Goal: Task Accomplishment & Management: Complete application form

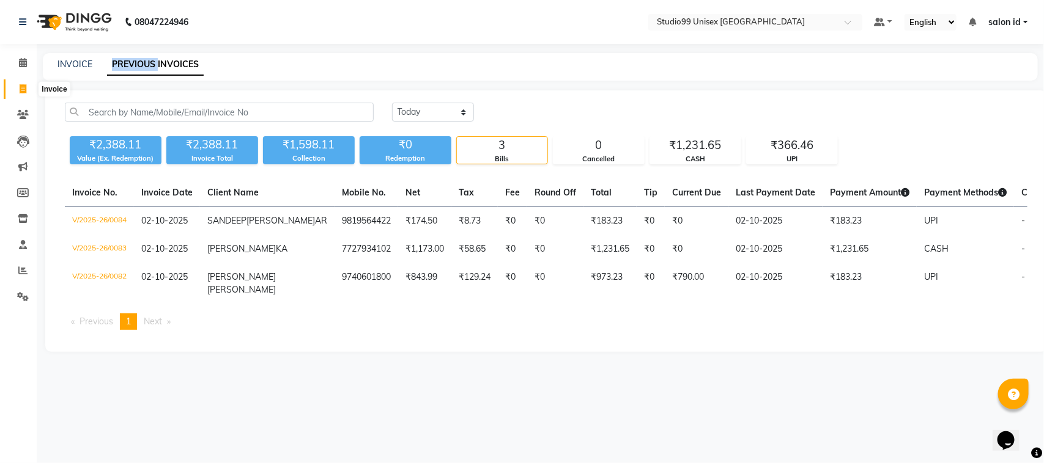
click at [24, 90] on icon at bounding box center [23, 88] width 7 height 9
select select "9023"
select select "service"
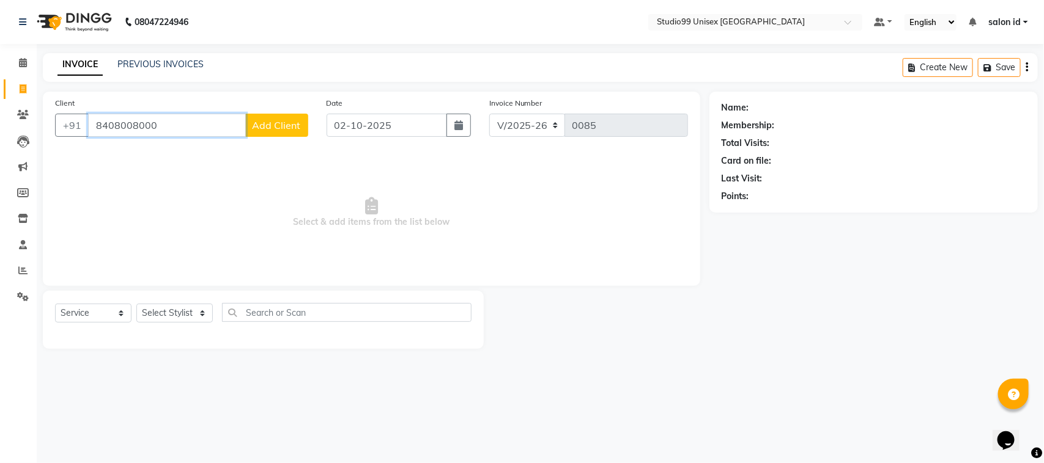
type input "8408008000"
click at [273, 122] on span "Add Client" at bounding box center [277, 125] width 48 height 12
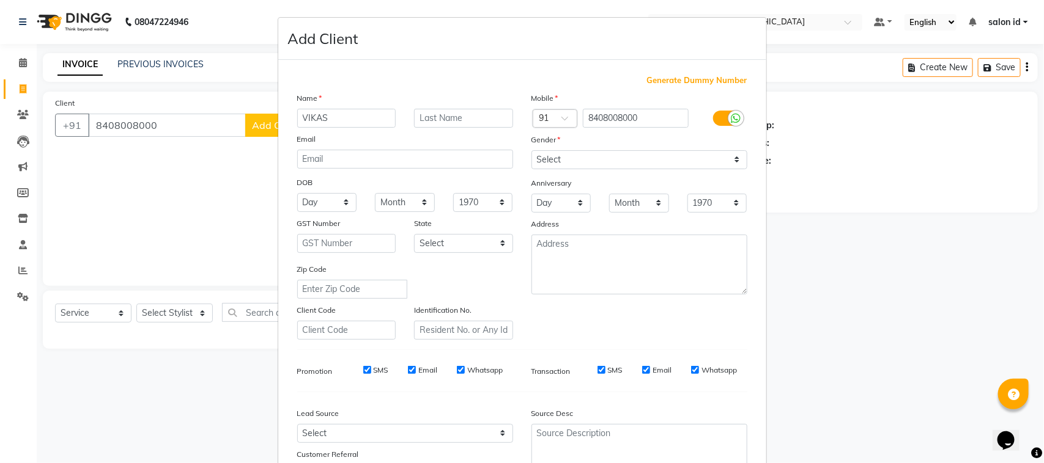
type input "VIKAS"
click at [423, 119] on input "text" at bounding box center [463, 118] width 99 height 19
type input "SOMANI"
click at [574, 158] on select "Select Male Female Other Prefer Not To Say" at bounding box center [639, 159] width 216 height 19
select select "male"
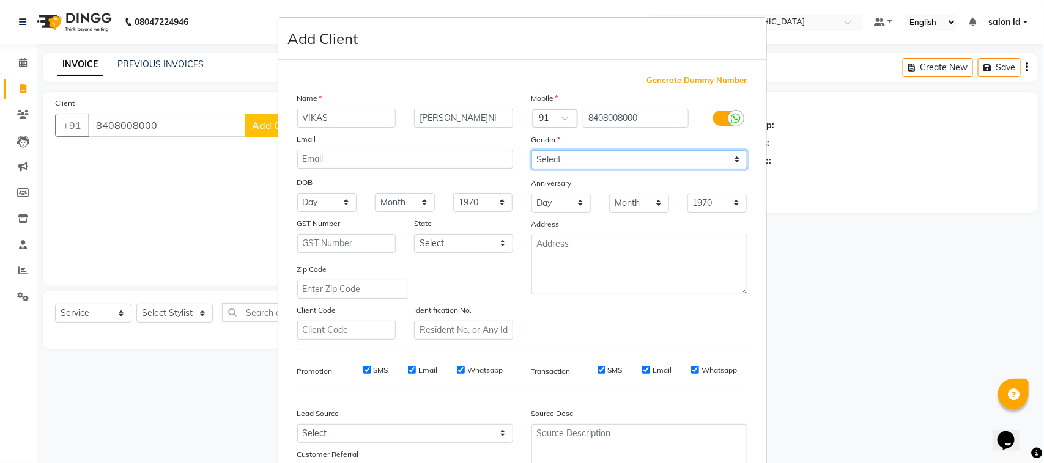
click at [531, 150] on select "Select Male Female Other Prefer Not To Say" at bounding box center [639, 159] width 216 height 19
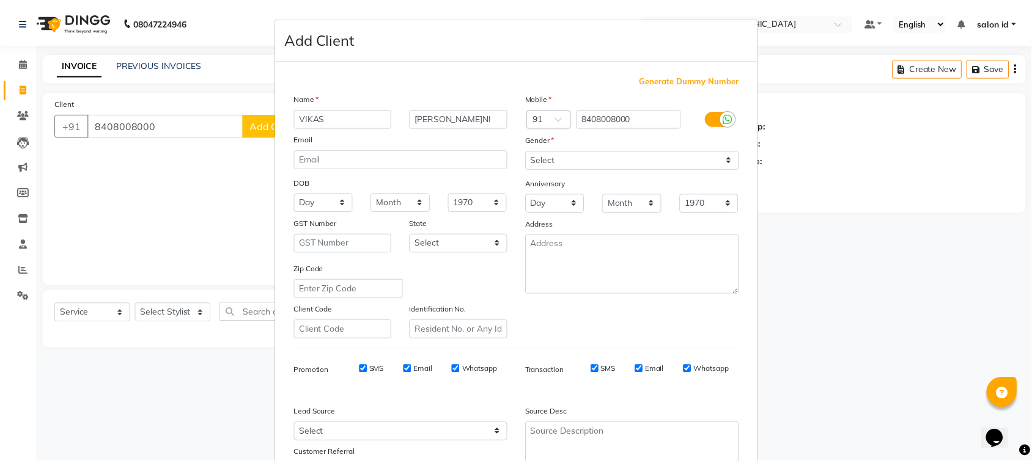
scroll to position [96, 0]
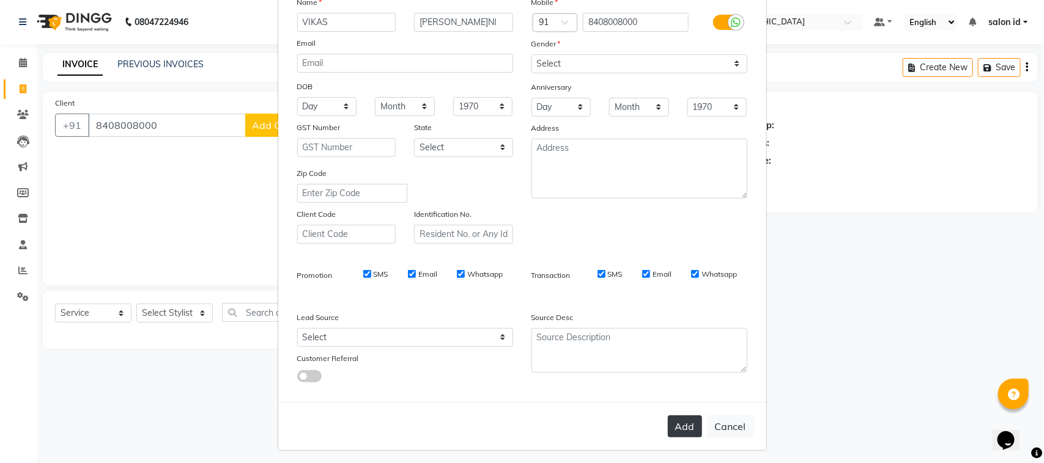
click at [682, 426] on button "Add" at bounding box center [685, 427] width 34 height 22
select select
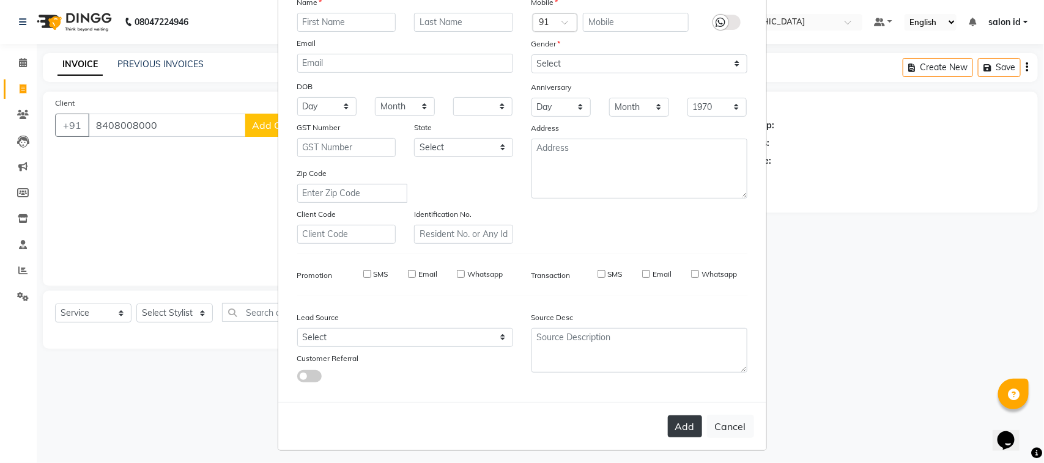
select select
checkbox input "false"
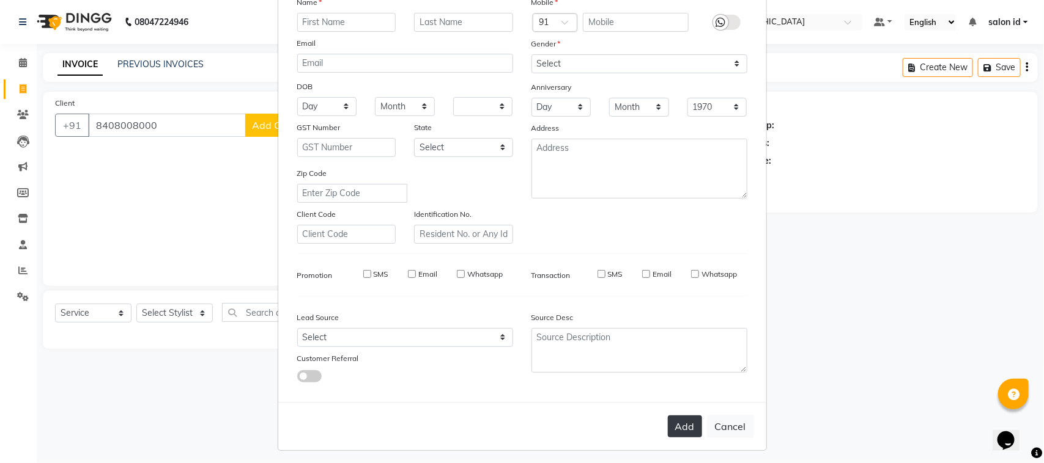
checkbox input "false"
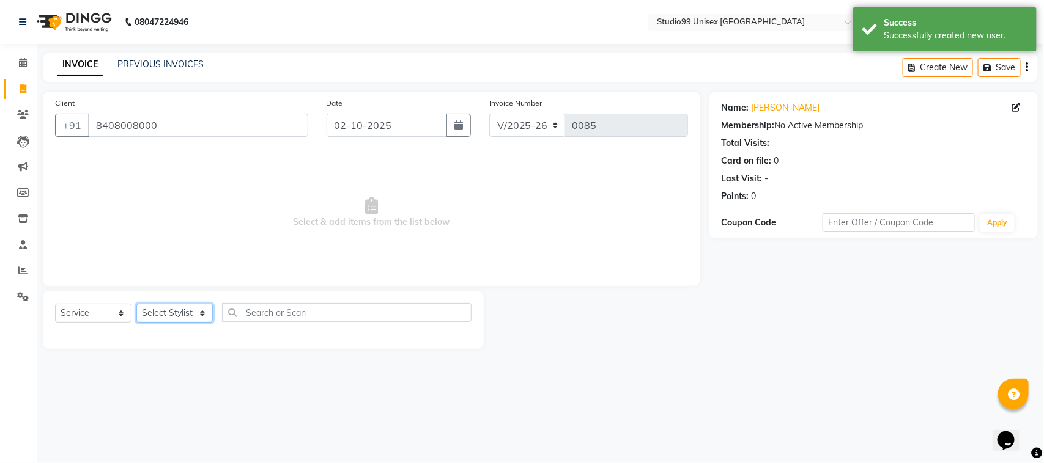
click at [153, 310] on select "Select Stylis[PERSON_NAME]A[PERSON_NAME]il salon id[PERSON_NAME]a[PERSON_NAME]M…" at bounding box center [174, 313] width 76 height 19
select select "92948"
click at [136, 304] on select "Select Stylis[PERSON_NAME]A[PERSON_NAME]il salon id[PERSON_NAME]a[PERSON_NAME]M…" at bounding box center [174, 313] width 76 height 19
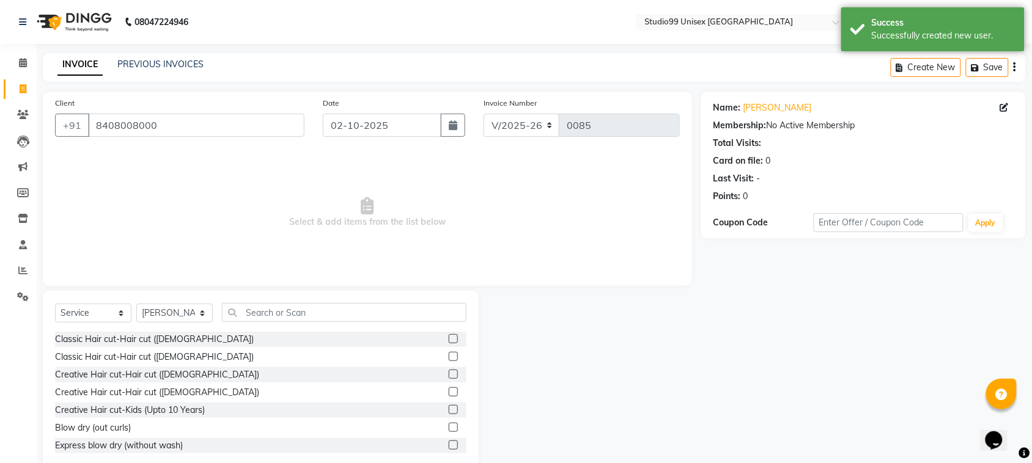
click at [449, 341] on label at bounding box center [453, 338] width 9 height 9
click at [449, 341] on input "checkbox" at bounding box center [453, 340] width 8 height 8
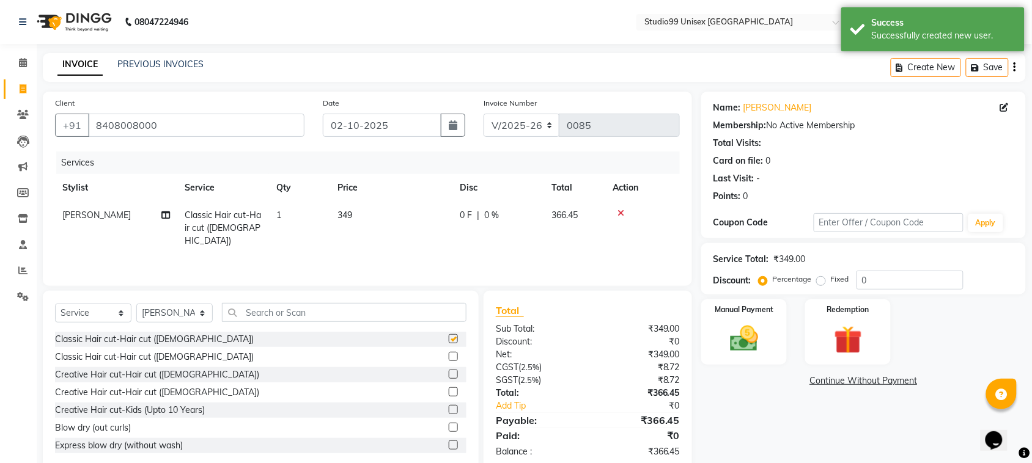
checkbox input "false"
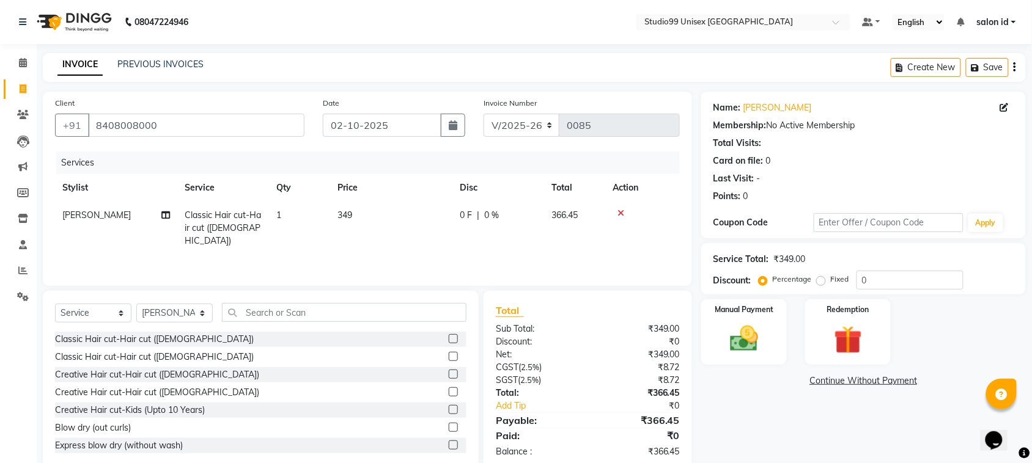
click at [484, 214] on span "0 %" at bounding box center [491, 215] width 15 height 13
select select "92948"
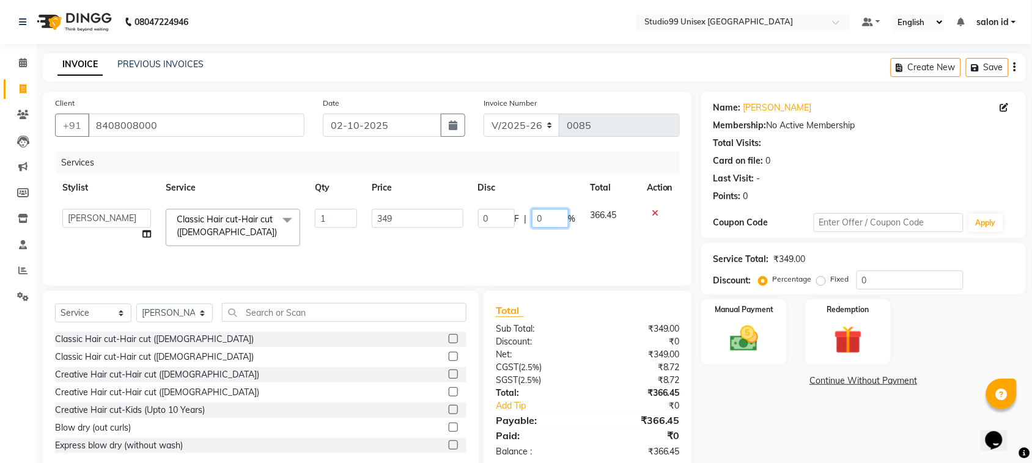
click at [536, 219] on input "0" at bounding box center [550, 218] width 37 height 19
type input "50"
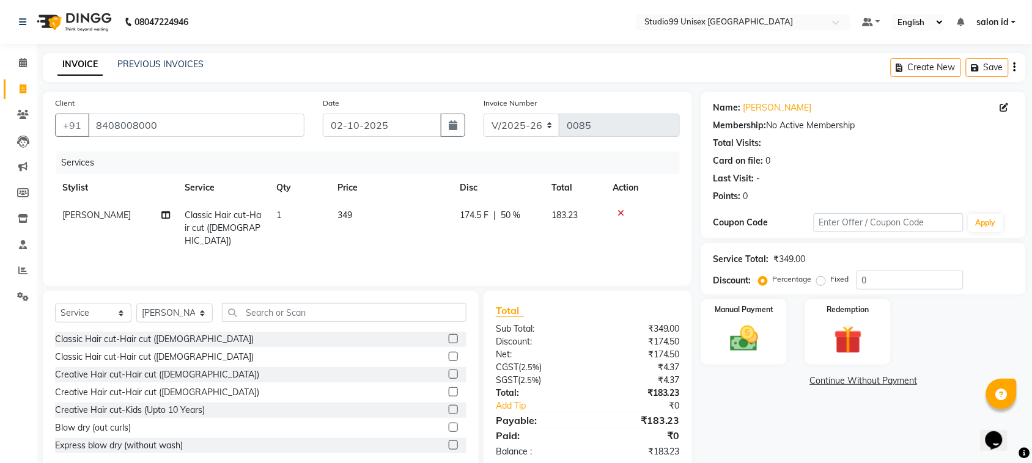
click at [602, 260] on div "Services Stylist Service Qty Price Disc Total Action AFZAL SHAIKH Classic Hair …" at bounding box center [367, 213] width 625 height 122
click at [202, 312] on select "Select Stylis[PERSON_NAME]A[PERSON_NAME]il salon id[PERSON_NAME]a[PERSON_NAME]M…" at bounding box center [174, 313] width 76 height 19
select select "92933"
click at [136, 304] on select "Select Stylis[PERSON_NAME]A[PERSON_NAME]il salon id[PERSON_NAME]a[PERSON_NAME]M…" at bounding box center [174, 313] width 76 height 19
click at [260, 313] on input "text" at bounding box center [344, 312] width 245 height 19
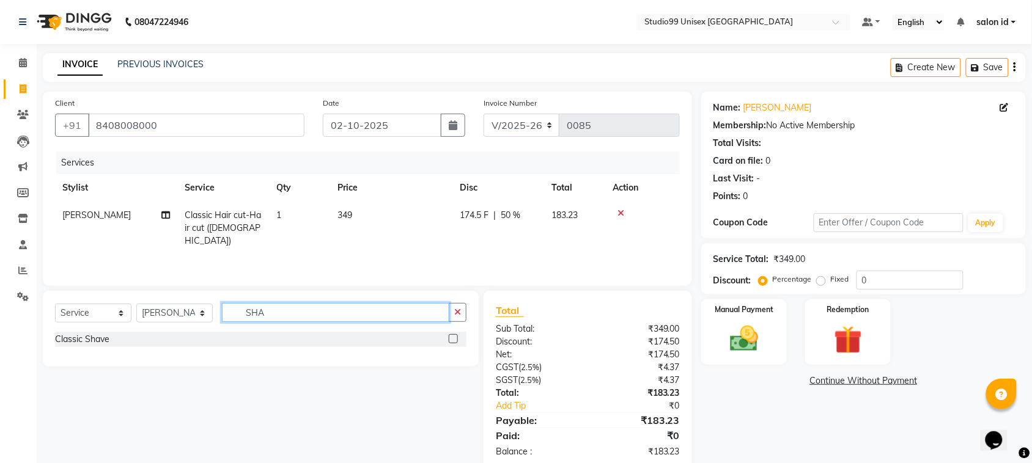
type input "SHA"
click at [452, 338] on label at bounding box center [453, 338] width 9 height 9
click at [452, 338] on input "checkbox" at bounding box center [453, 340] width 8 height 8
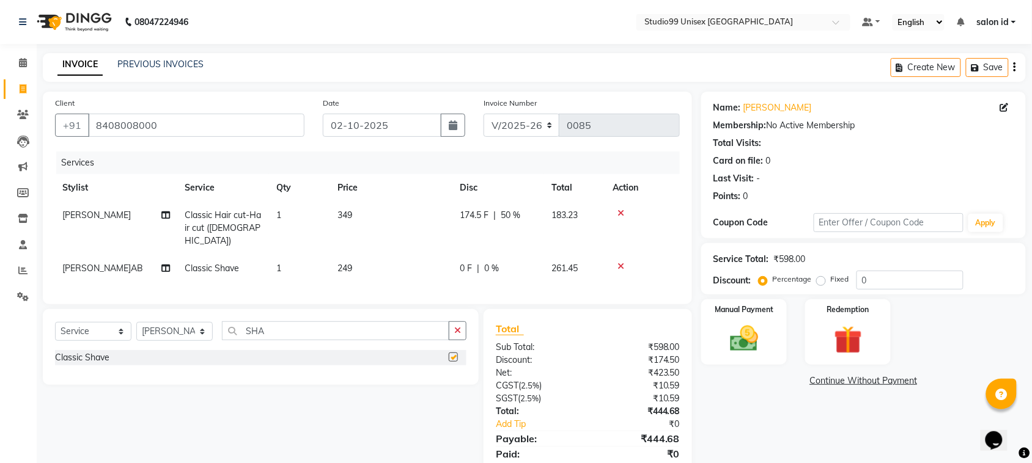
checkbox input "false"
click at [483, 262] on div "0 F | 0 %" at bounding box center [498, 268] width 77 height 13
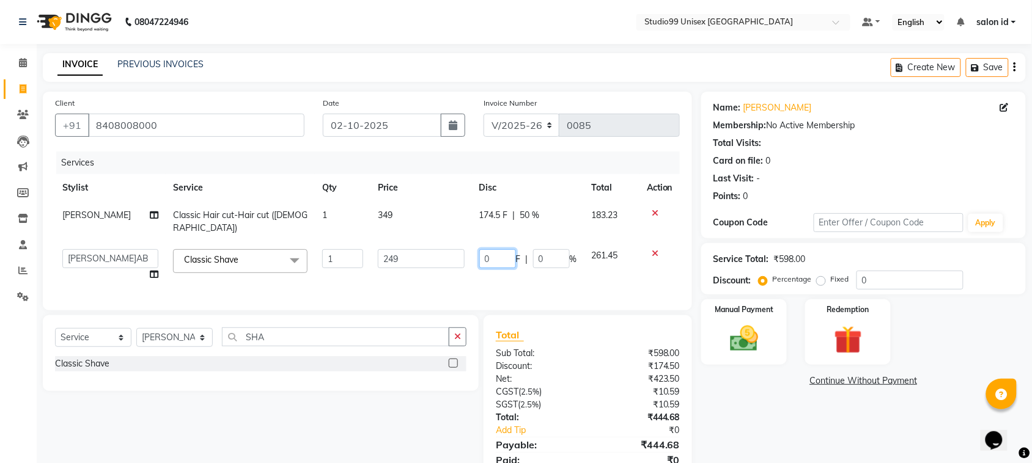
click at [483, 251] on input "0" at bounding box center [497, 258] width 37 height 19
type input "50"
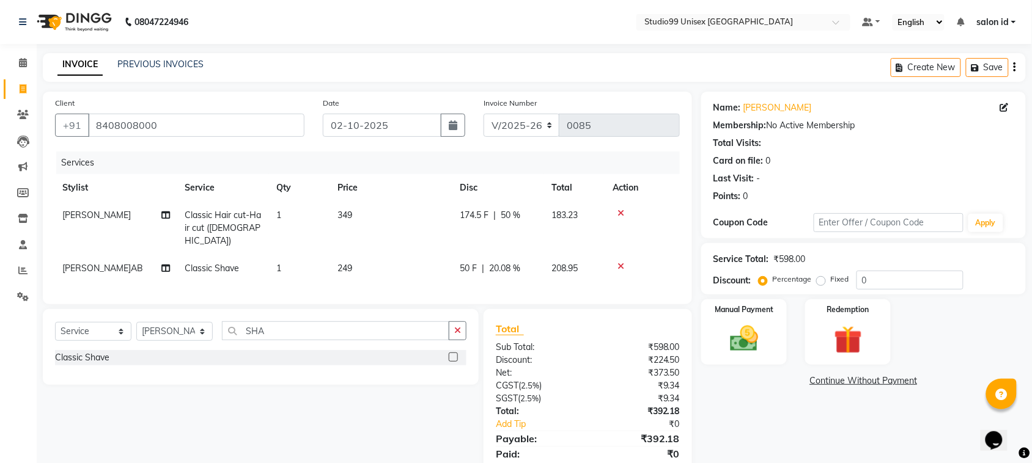
click at [454, 276] on div "Services Stylist Service Qty Price Disc Total Action AFZAL SHAIKH Classic Hair …" at bounding box center [367, 222] width 625 height 141
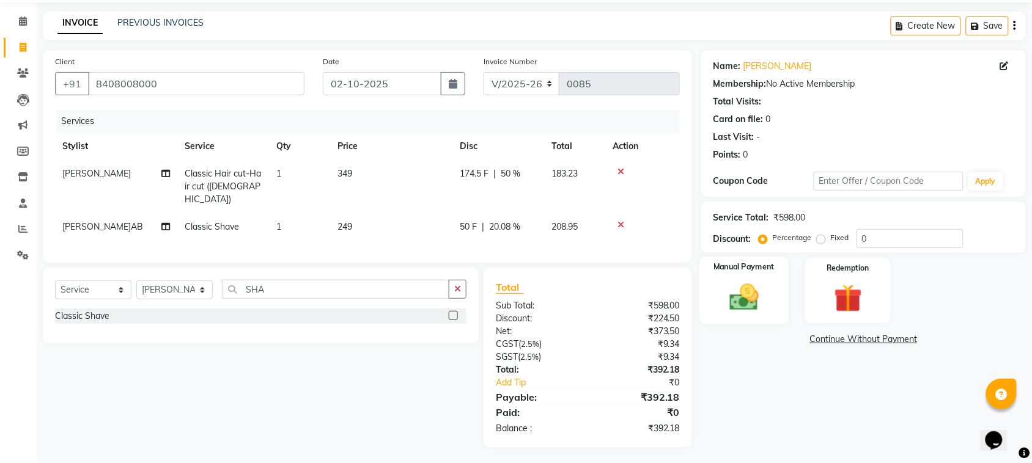
click at [725, 308] on img at bounding box center [744, 298] width 48 height 34
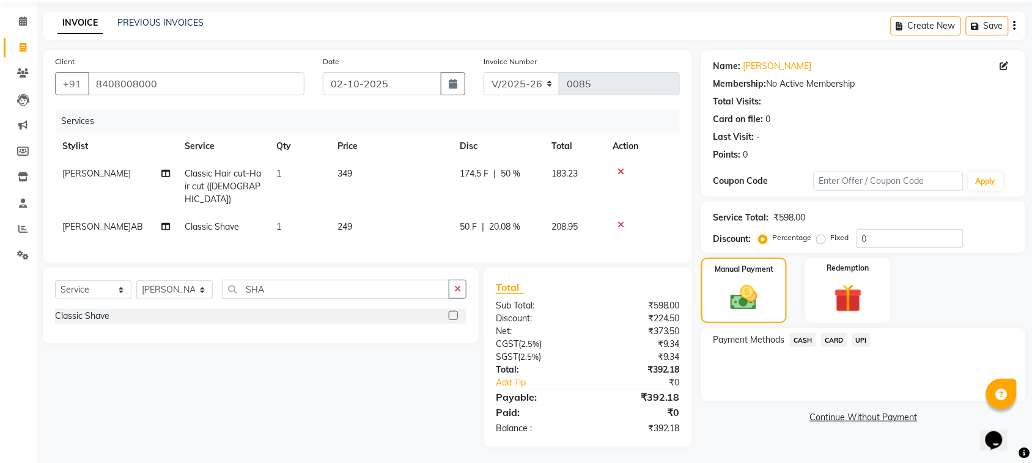
click at [800, 342] on span "CASH" at bounding box center [803, 340] width 26 height 14
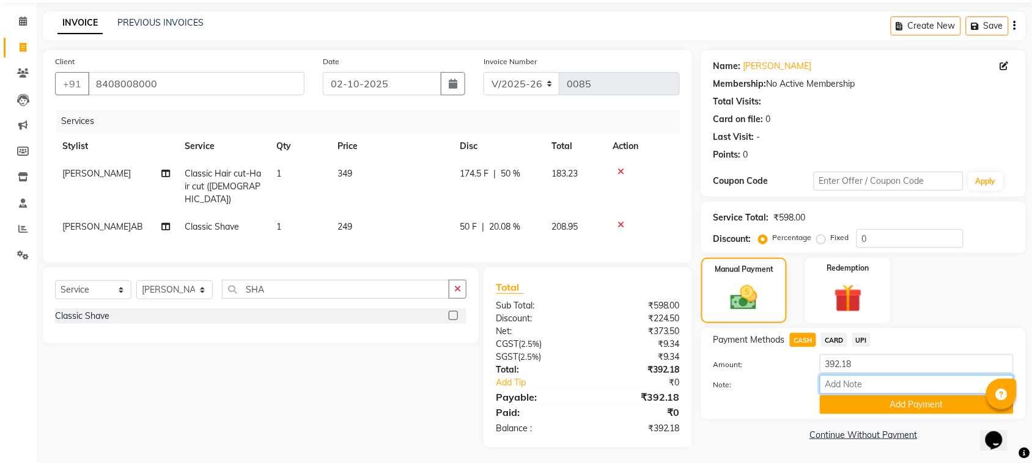
click at [866, 387] on input "Note:" at bounding box center [917, 384] width 194 height 19
type input "14/"
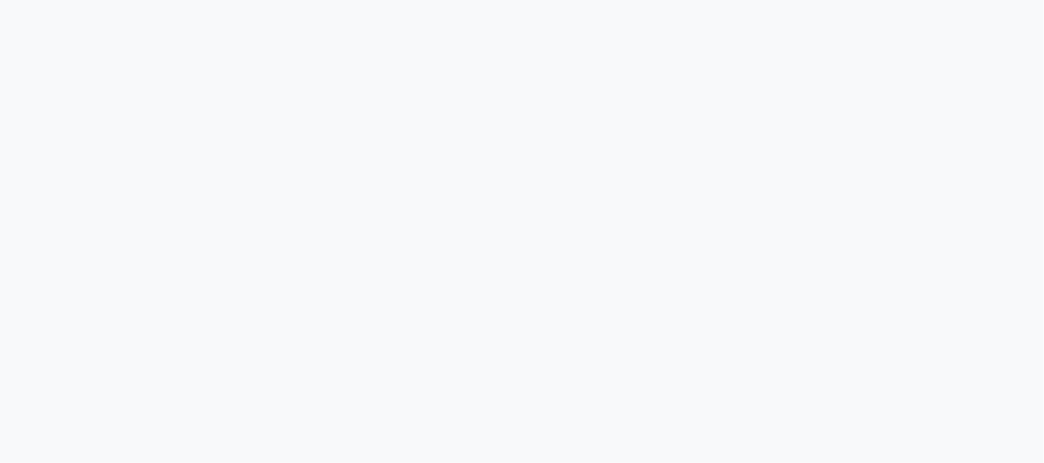
select select "9023"
select select "service"
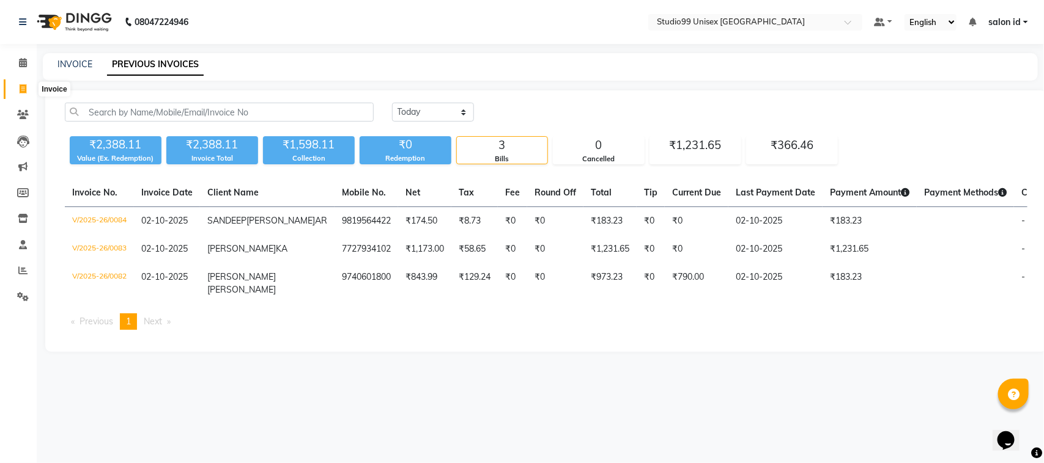
click at [23, 87] on icon at bounding box center [23, 88] width 7 height 9
select select "9023"
select select "service"
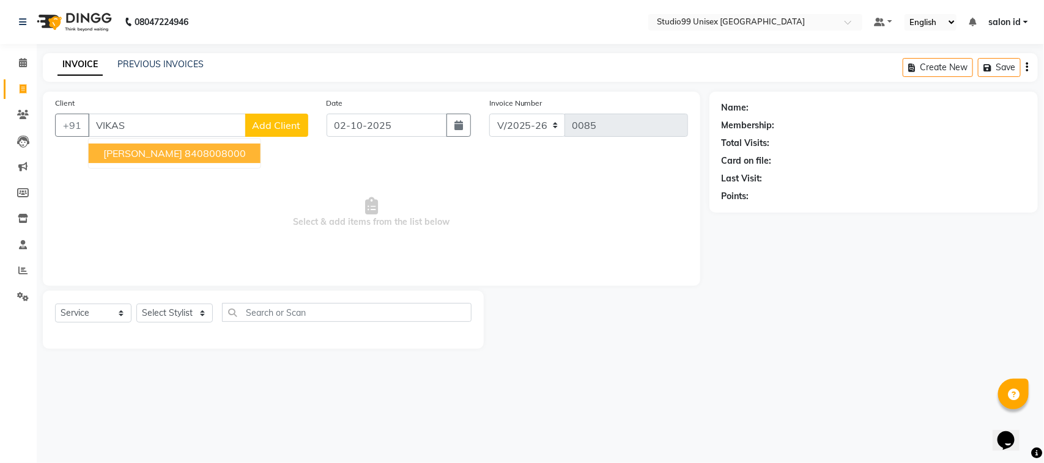
click at [188, 156] on ngb-highlight "8408008000" at bounding box center [215, 153] width 61 height 12
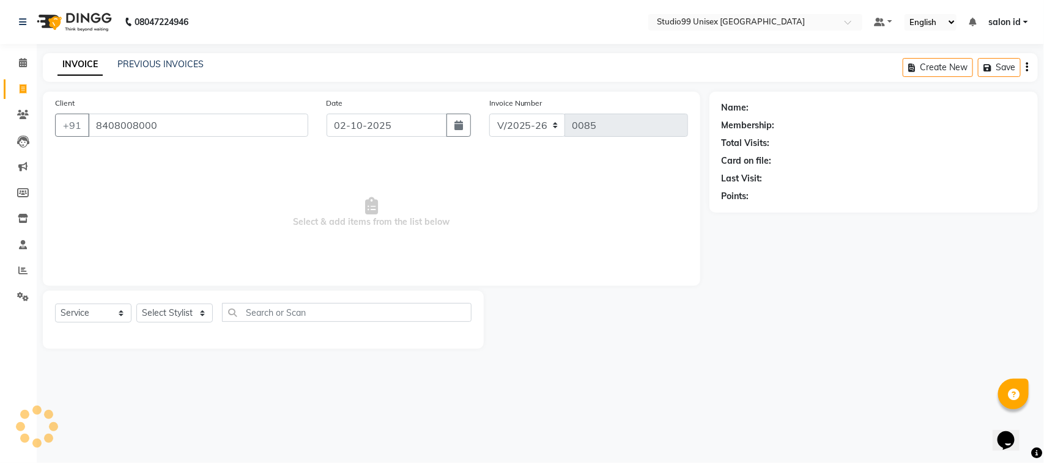
type input "8408008000"
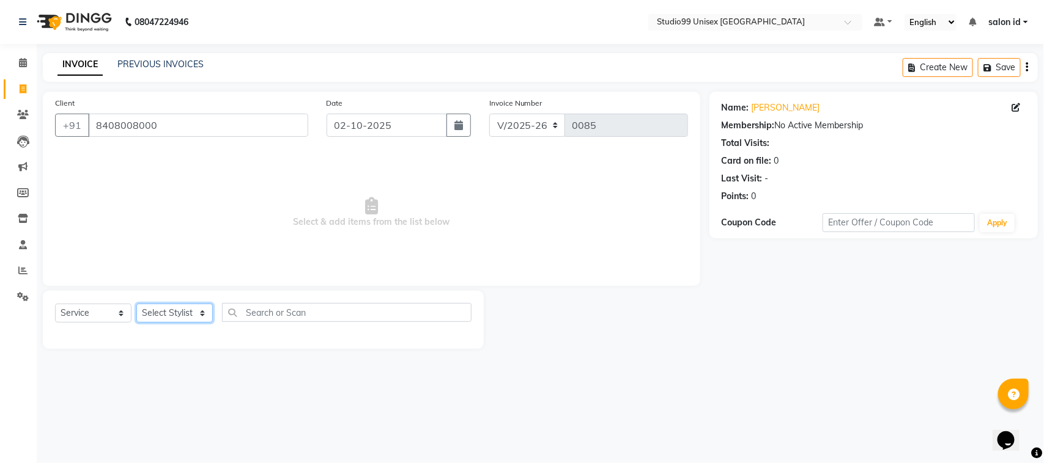
click at [157, 317] on select "Select Stylis[PERSON_NAME]A[PERSON_NAME]il salon id[PERSON_NAME]a[PERSON_NAME]M…" at bounding box center [174, 313] width 76 height 19
select select "92948"
click at [136, 304] on select "Select Stylis[PERSON_NAME]A[PERSON_NAME]il salon id[PERSON_NAME]a[PERSON_NAME]M…" at bounding box center [174, 313] width 76 height 19
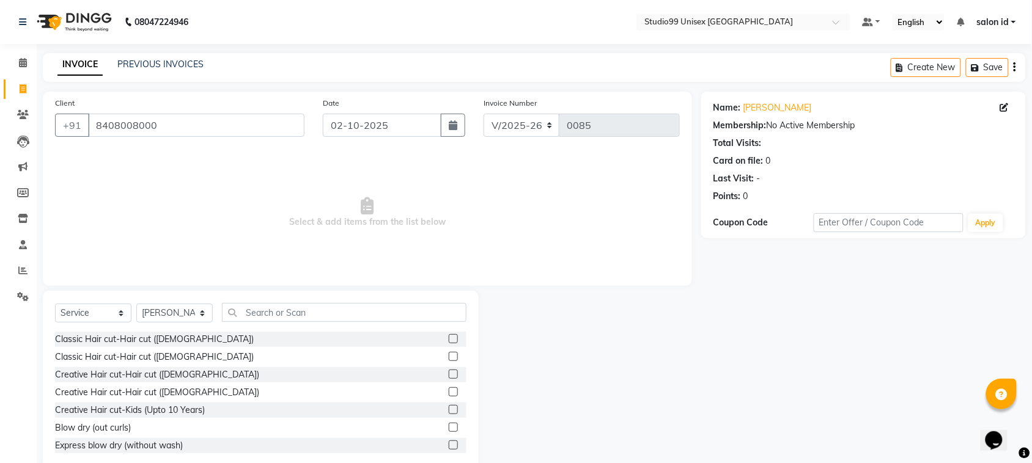
click at [449, 341] on label at bounding box center [453, 338] width 9 height 9
click at [449, 341] on input "checkbox" at bounding box center [453, 340] width 8 height 8
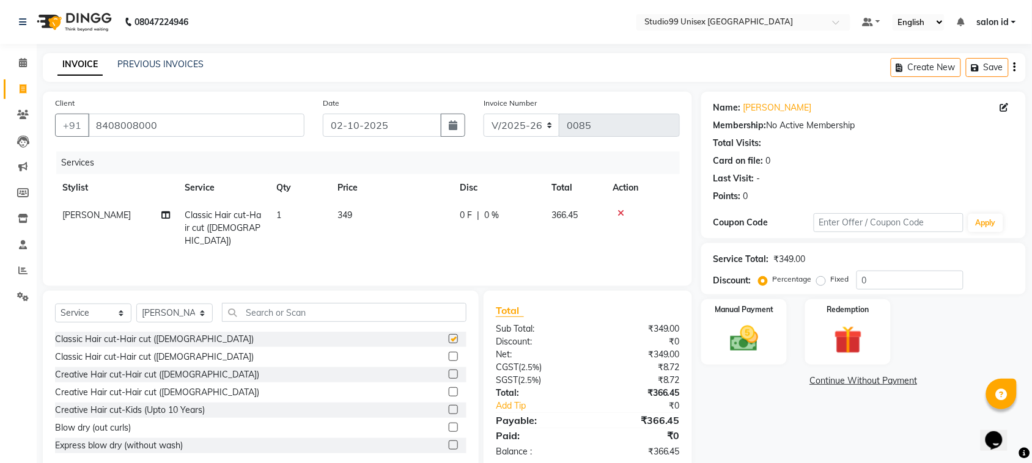
checkbox input "false"
click at [481, 218] on div "0 F | 0 %" at bounding box center [498, 215] width 77 height 13
select select "92948"
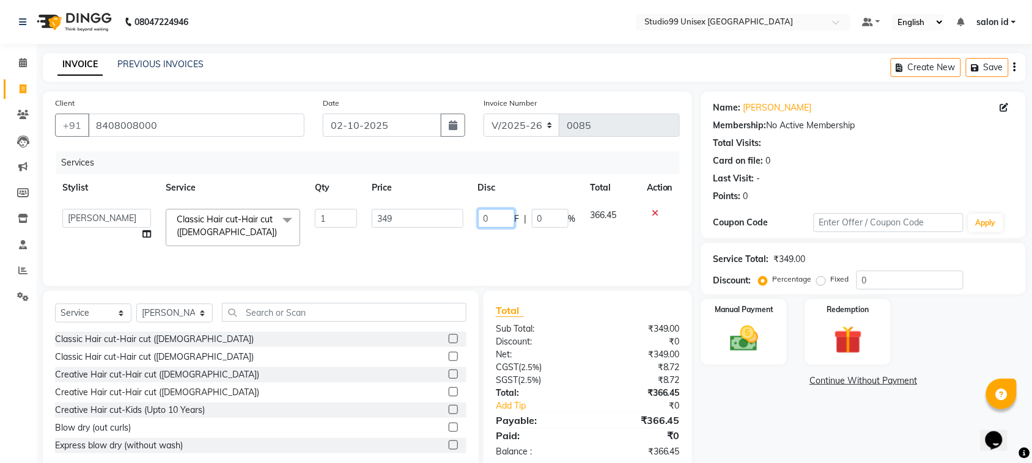
click at [483, 218] on input "0" at bounding box center [496, 218] width 37 height 19
type input "50"
click at [196, 319] on select "Select Stylis[PERSON_NAME]A[PERSON_NAME]il salon id[PERSON_NAME]a[PERSON_NAME]M…" at bounding box center [174, 313] width 76 height 19
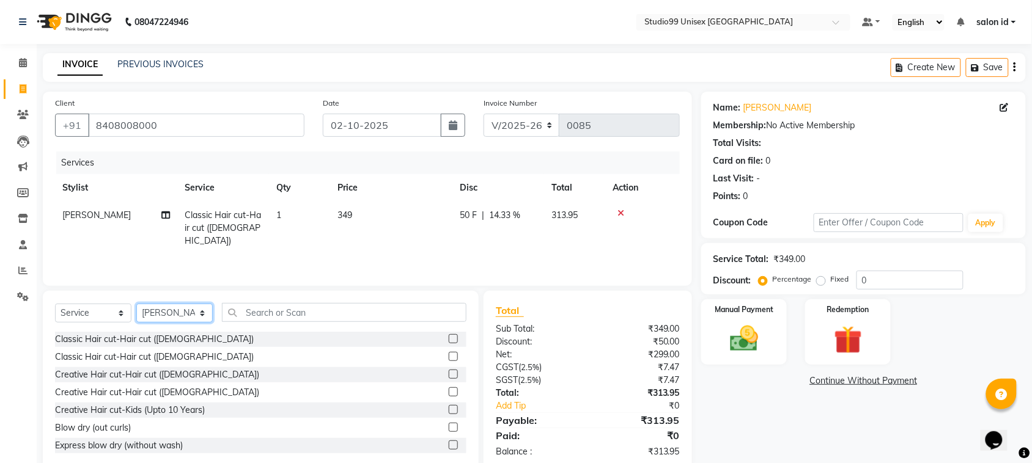
select select "92933"
click at [136, 304] on select "Select Stylis[PERSON_NAME]A[PERSON_NAME]il salon id[PERSON_NAME]a[PERSON_NAME]M…" at bounding box center [174, 313] width 76 height 19
click at [260, 309] on input "text" at bounding box center [344, 312] width 245 height 19
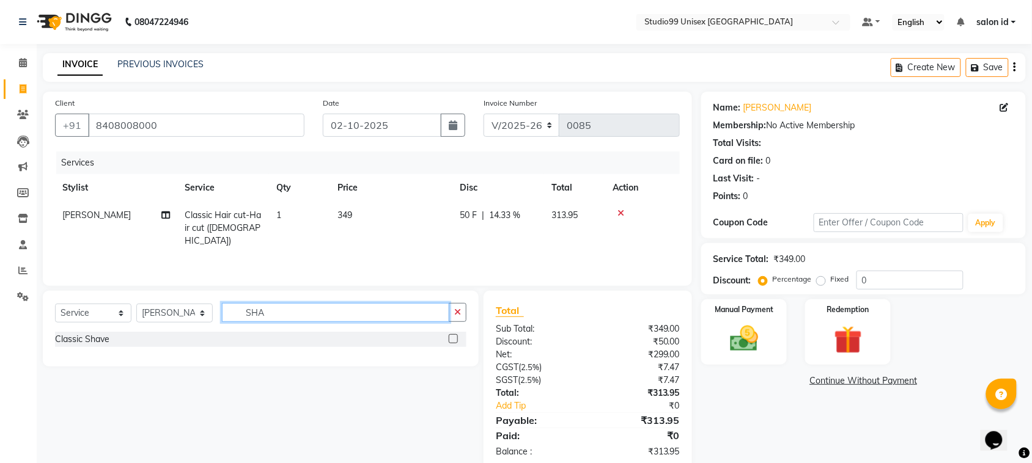
type input "SHA"
click at [450, 337] on label at bounding box center [453, 338] width 9 height 9
click at [450, 337] on input "checkbox" at bounding box center [453, 340] width 8 height 8
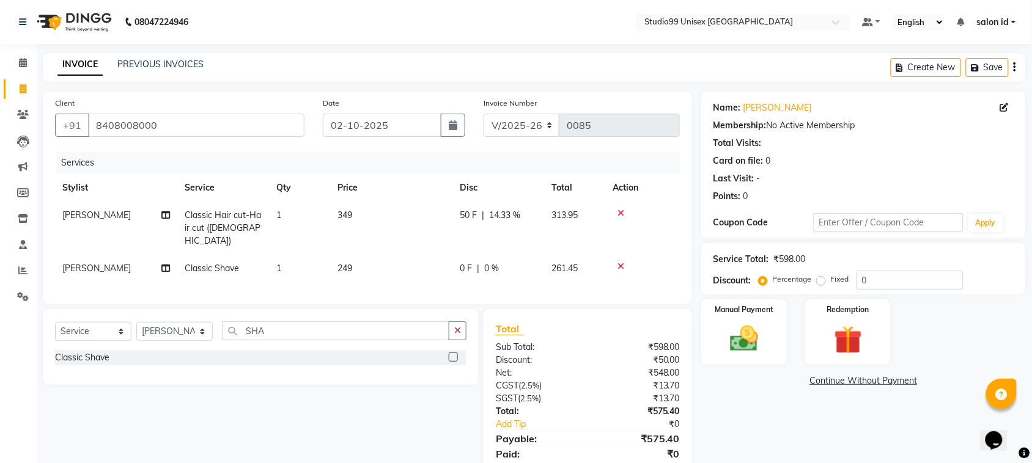
click at [456, 356] on label at bounding box center [453, 357] width 9 height 9
click at [456, 356] on input "checkbox" at bounding box center [453, 358] width 8 height 8
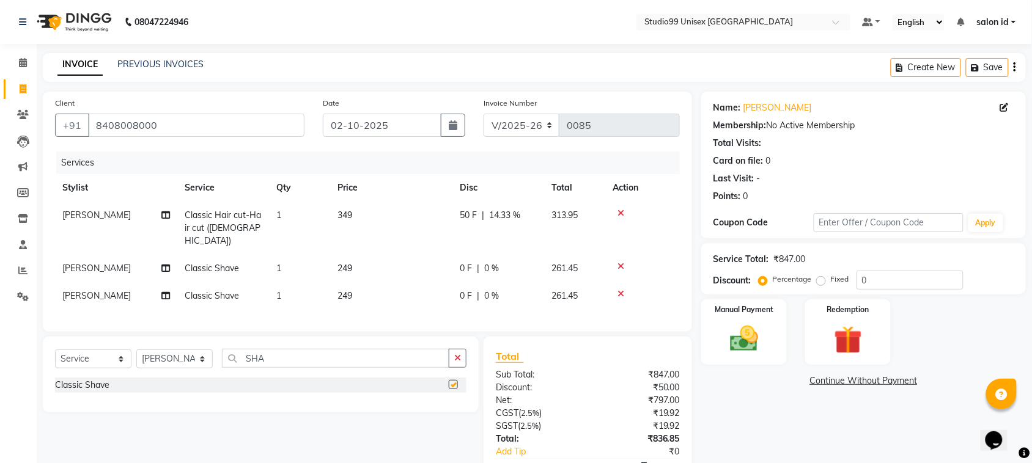
checkbox input "false"
click at [621, 290] on icon at bounding box center [621, 294] width 7 height 9
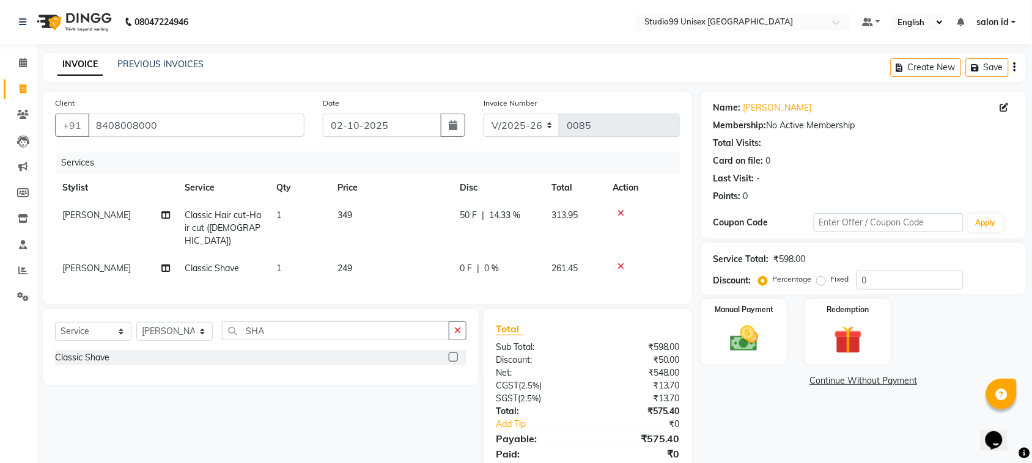
click at [473, 218] on span "50 F" at bounding box center [468, 215] width 17 height 13
select select "92948"
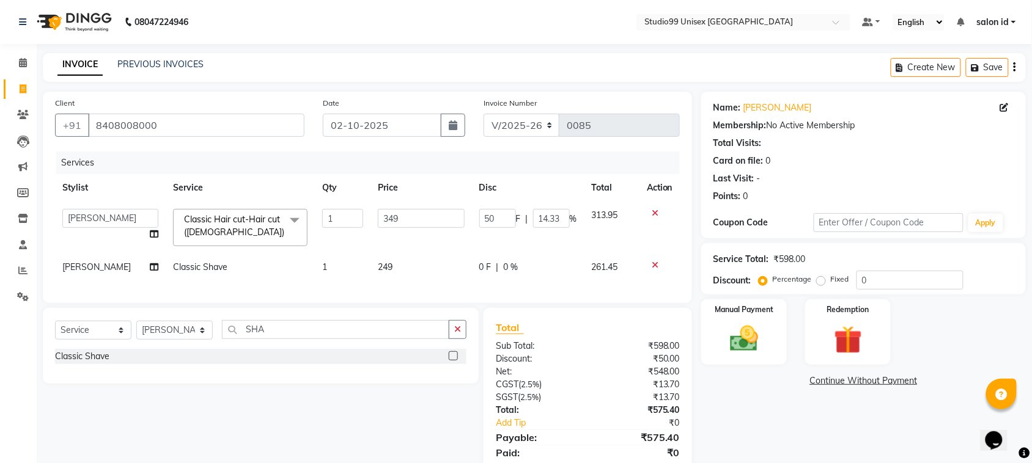
click at [473, 218] on td "50 F | 14.33 %" at bounding box center [528, 228] width 113 height 52
click at [488, 221] on input "50" at bounding box center [497, 218] width 37 height 19
type input "0"
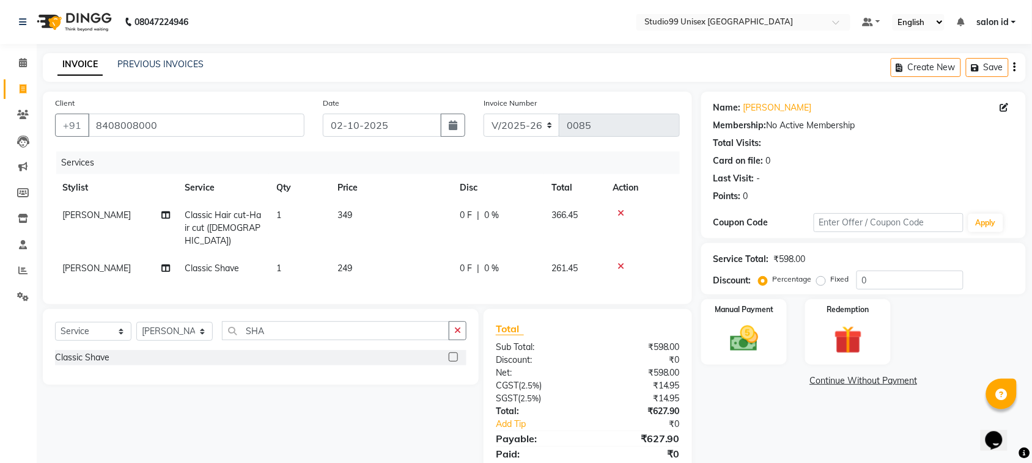
click at [564, 251] on tbody "[PERSON_NAME] Classic Hair cut-Hair cut ([DEMOGRAPHIC_DATA]) 1 349 0 F | 0 % 36…" at bounding box center [367, 242] width 625 height 81
click at [502, 208] on td "0 F | 0 %" at bounding box center [498, 228] width 92 height 53
select select "92948"
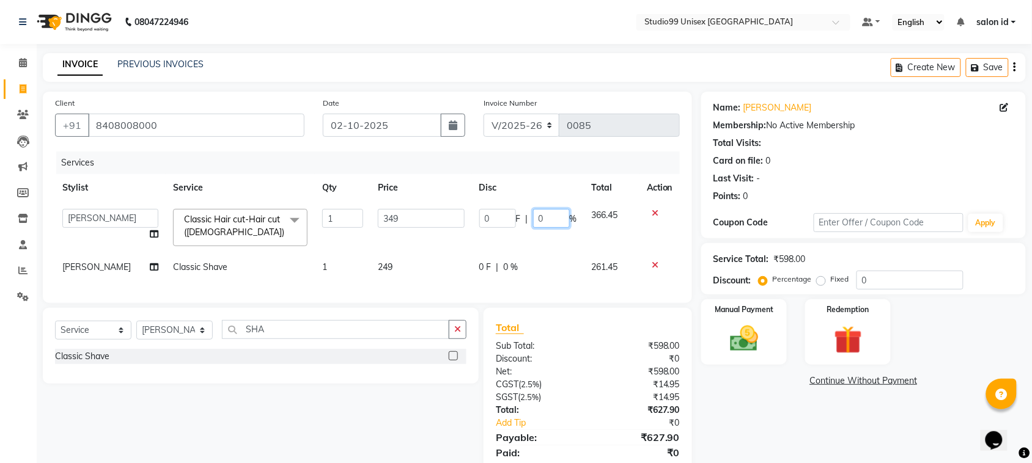
click at [533, 219] on input "0" at bounding box center [551, 218] width 37 height 19
type input "50"
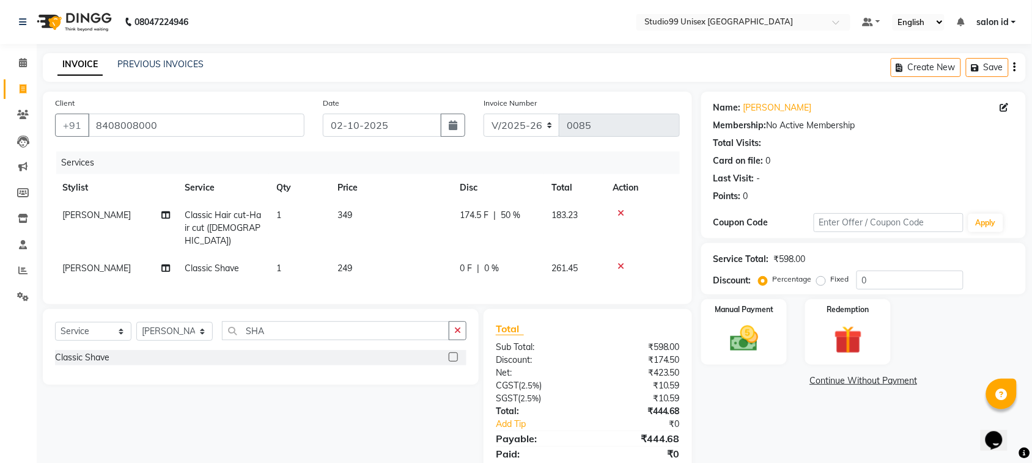
click at [499, 264] on td "0 F | 0 %" at bounding box center [498, 269] width 92 height 28
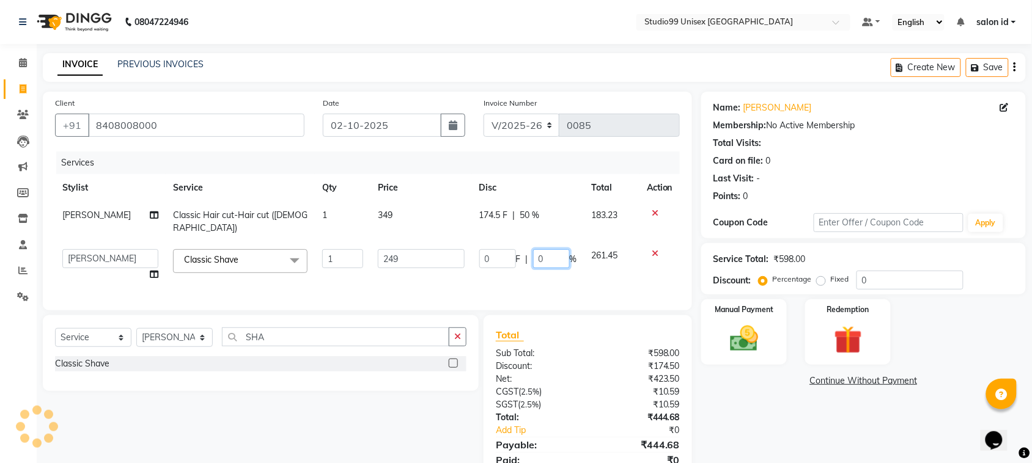
click at [537, 249] on input "0" at bounding box center [551, 258] width 37 height 19
type input "50"
click at [541, 266] on td "0 F | 50 %" at bounding box center [528, 265] width 113 height 46
click at [759, 331] on img at bounding box center [744, 339] width 48 height 34
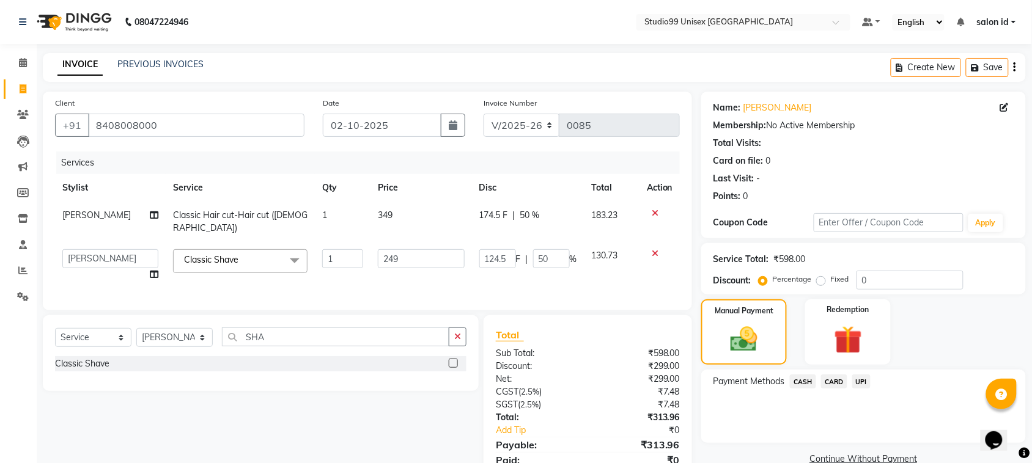
click at [802, 377] on span "CASH" at bounding box center [803, 382] width 26 height 14
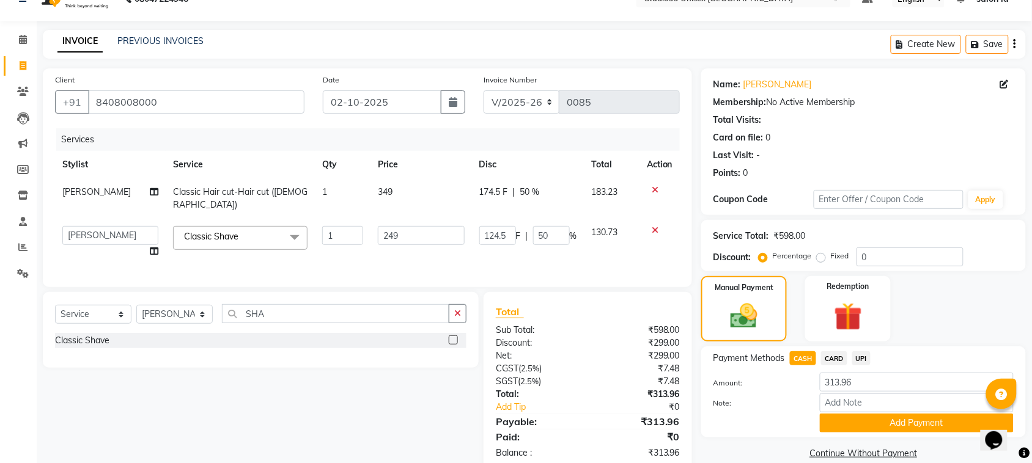
scroll to position [48, 0]
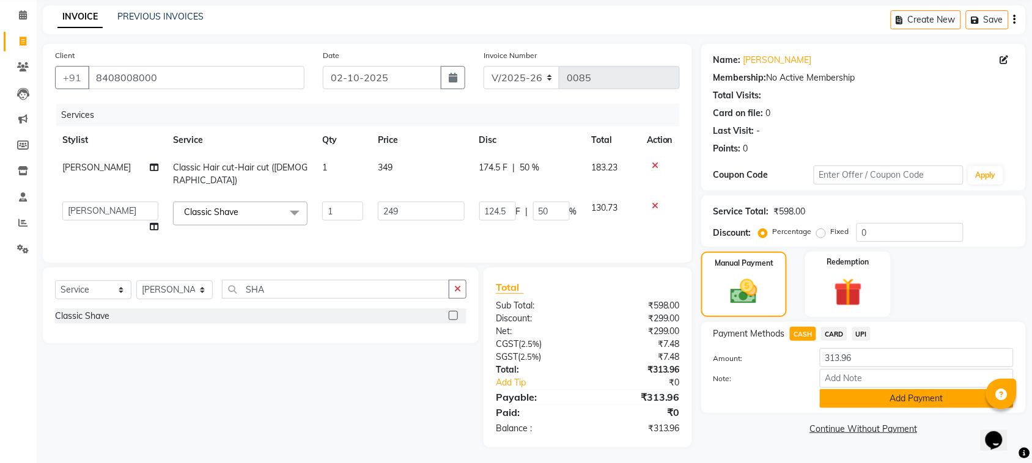
click at [924, 398] on button "Add Payment" at bounding box center [917, 398] width 194 height 19
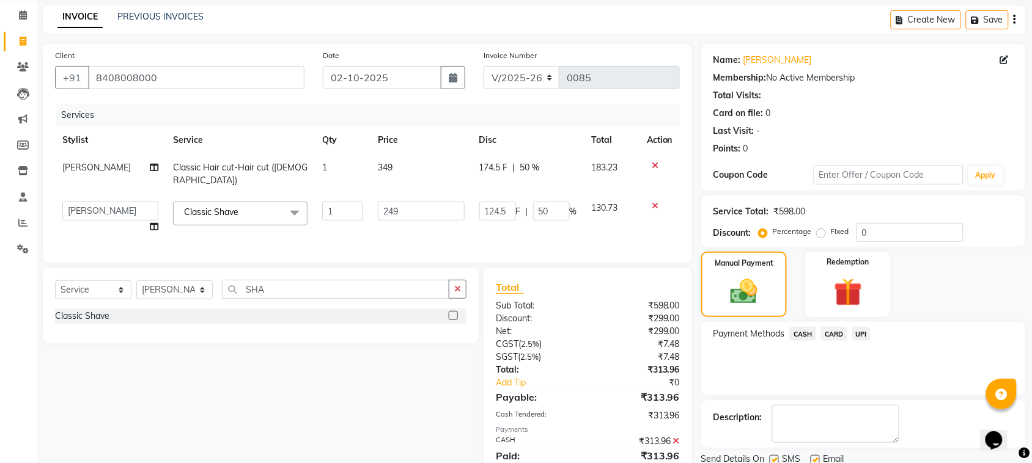
scroll to position [92, 0]
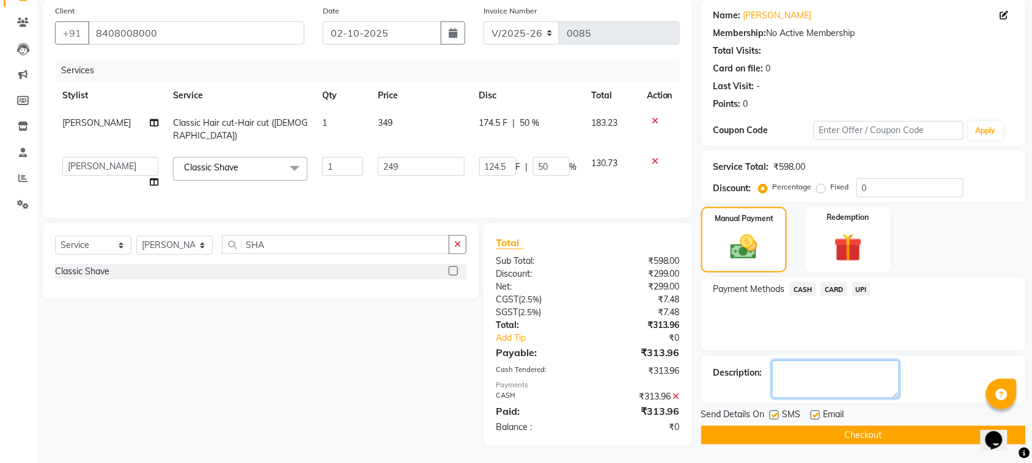
click at [847, 382] on textarea at bounding box center [835, 380] width 127 height 38
type textarea "5% NOT AKEN"
click at [896, 432] on button "Checkout" at bounding box center [863, 435] width 325 height 19
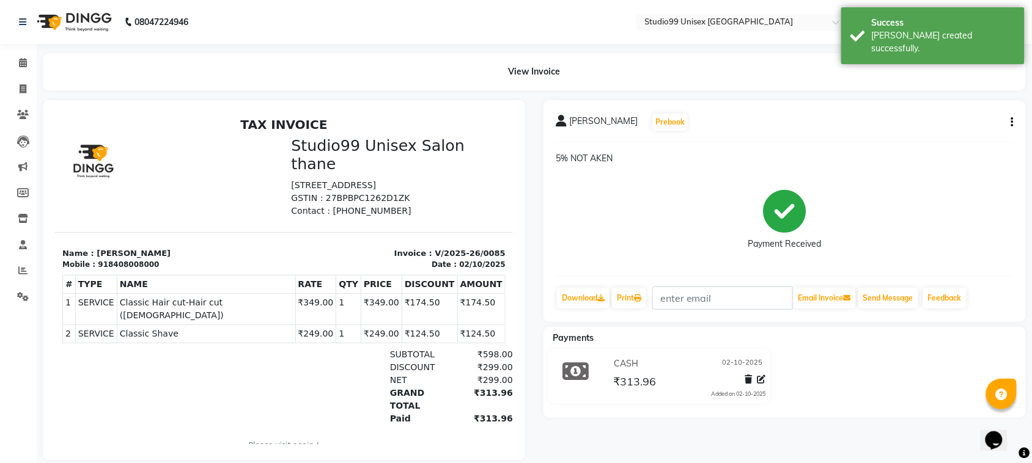
click at [1009, 117] on button "button" at bounding box center [1009, 122] width 7 height 13
click at [954, 136] on div "Edit Invoice" at bounding box center [952, 137] width 84 height 15
select select "service"
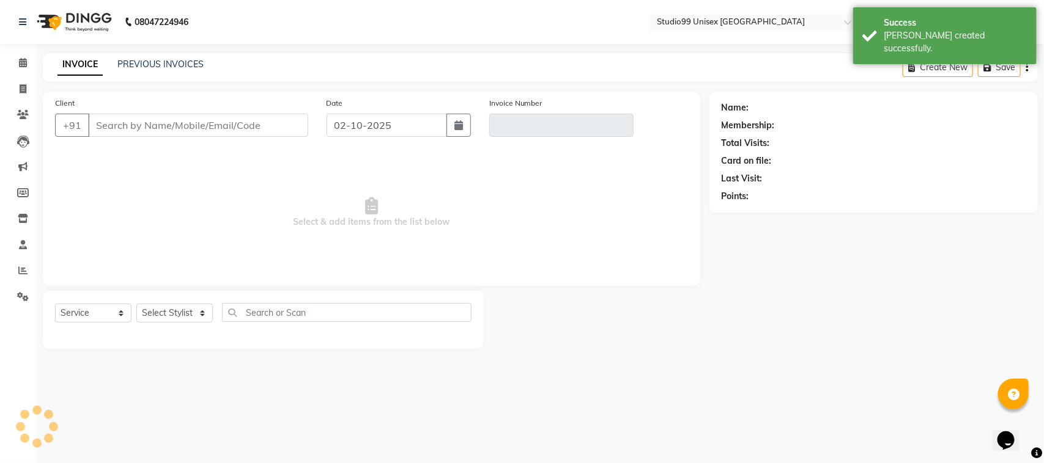
type input "8408008000"
type input "V/2025-26/0085"
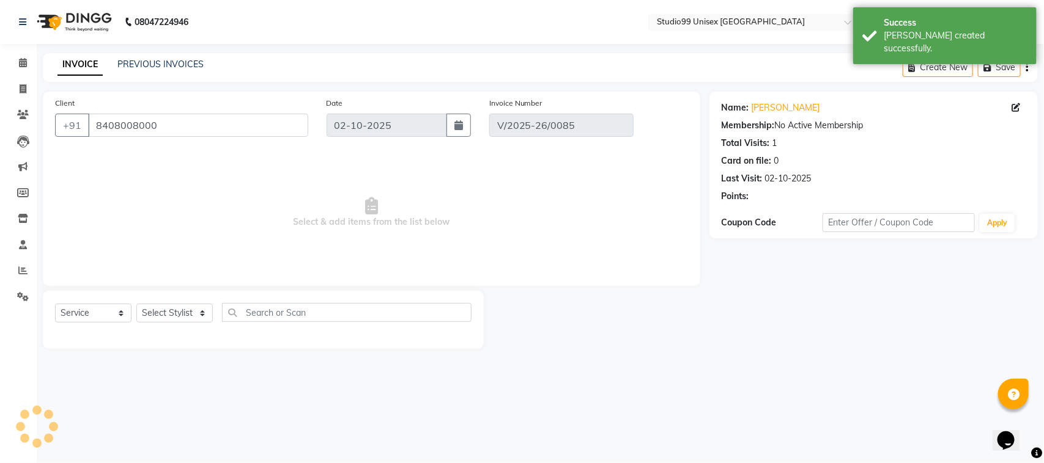
select select "select"
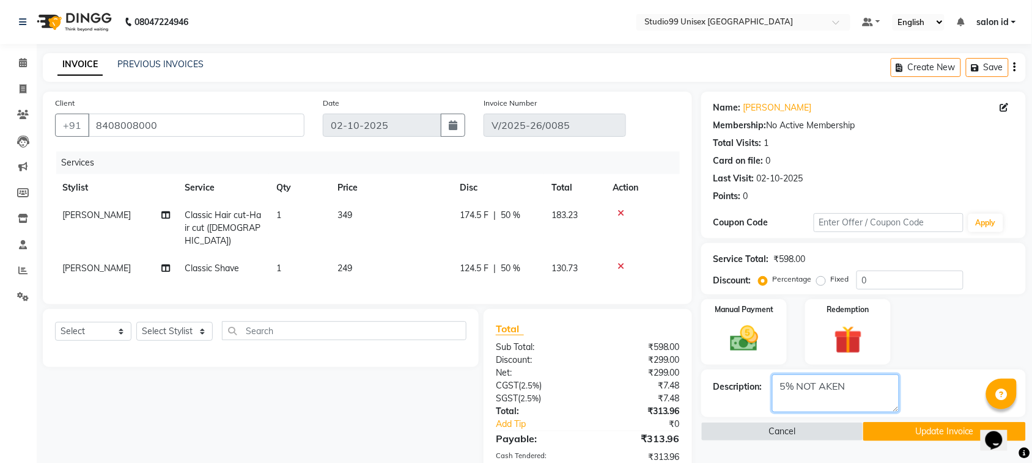
click at [796, 392] on textarea at bounding box center [835, 394] width 127 height 38
click at [819, 392] on textarea at bounding box center [835, 394] width 127 height 38
type textarea "5% NOT TAKEN"
click at [954, 433] on button "Update Invoice" at bounding box center [944, 432] width 162 height 19
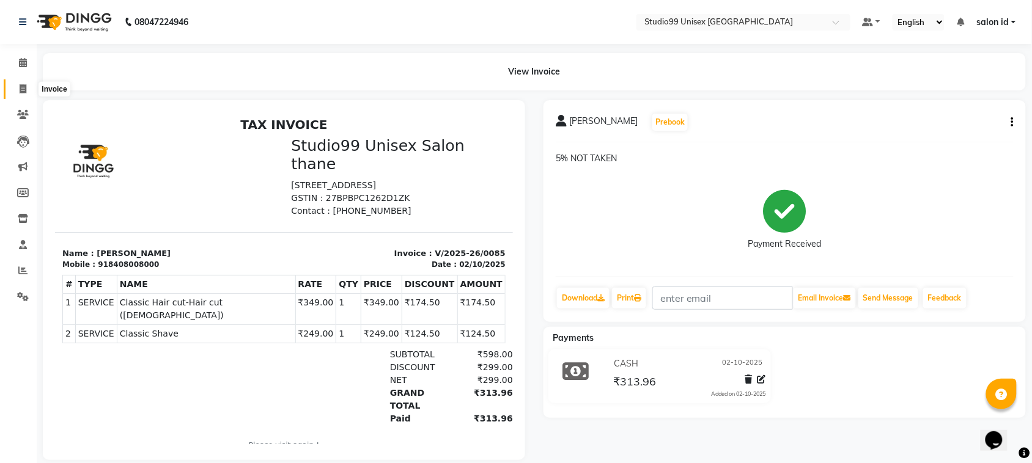
click at [26, 90] on span at bounding box center [22, 90] width 21 height 14
select select "service"
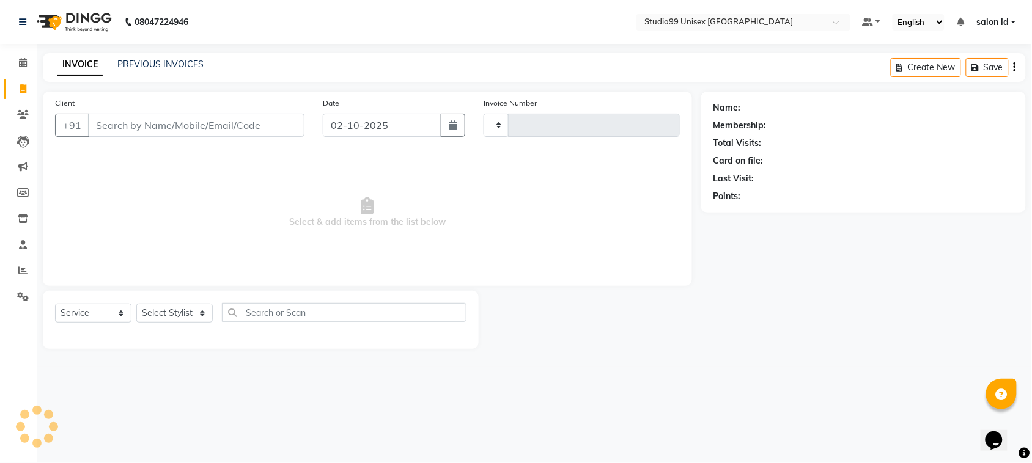
type input "0086"
select select "9023"
click at [176, 66] on link "PREVIOUS INVOICES" at bounding box center [160, 64] width 86 height 11
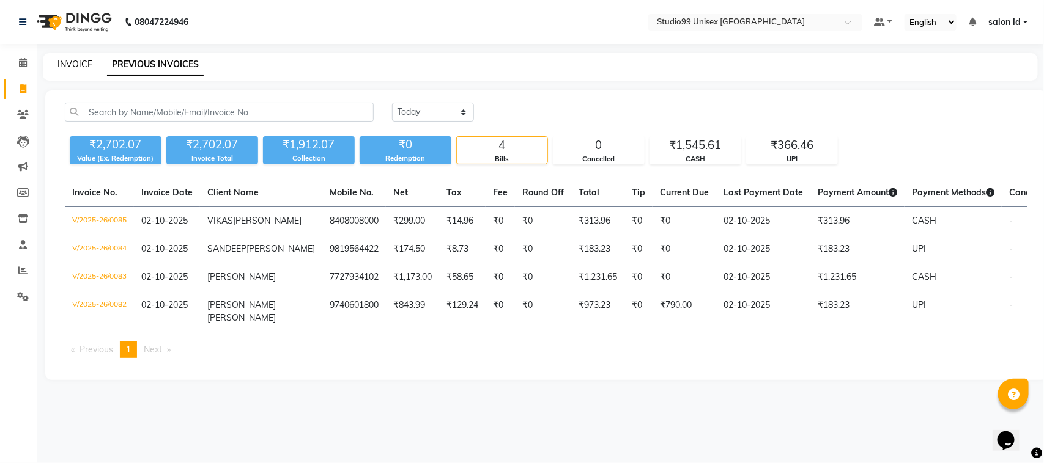
click at [73, 65] on link "INVOICE" at bounding box center [74, 64] width 35 height 11
select select "service"
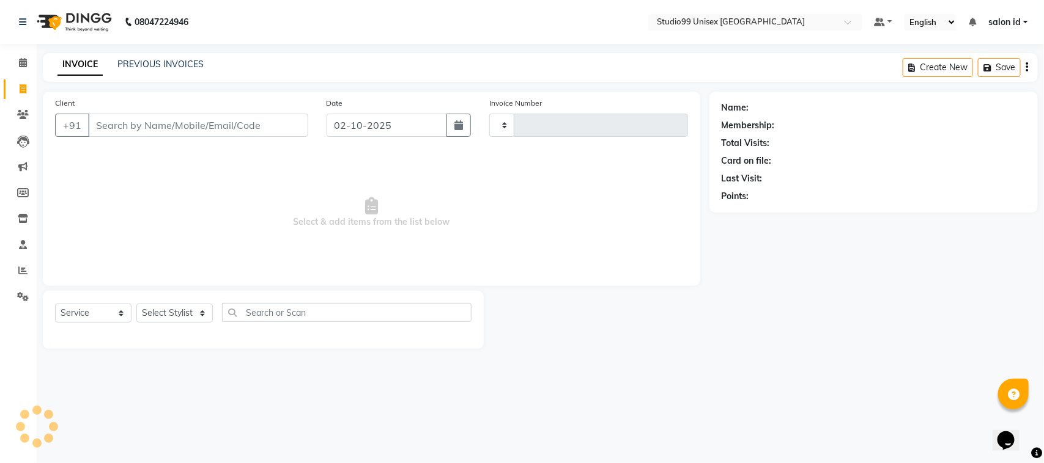
type input "0086"
select select "9023"
click at [139, 60] on link "PREVIOUS INVOICES" at bounding box center [160, 64] width 86 height 11
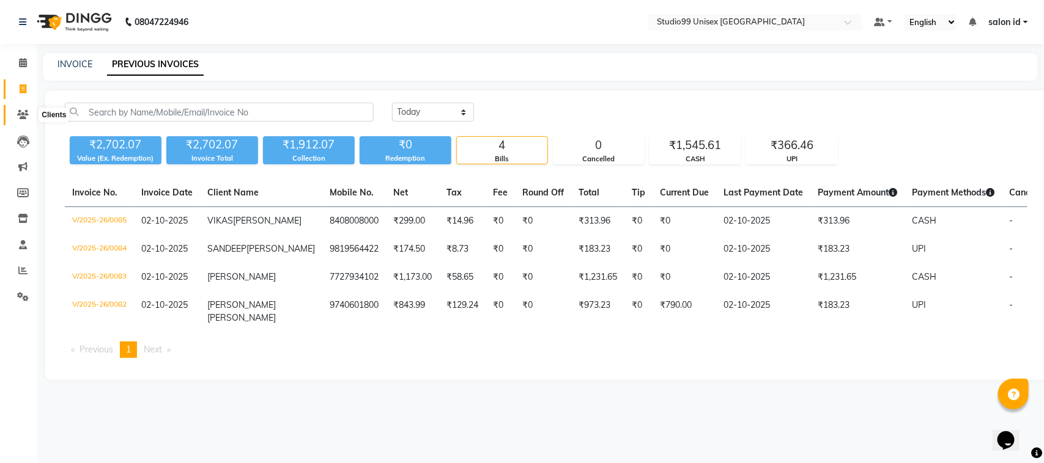
click at [20, 113] on icon at bounding box center [23, 114] width 12 height 9
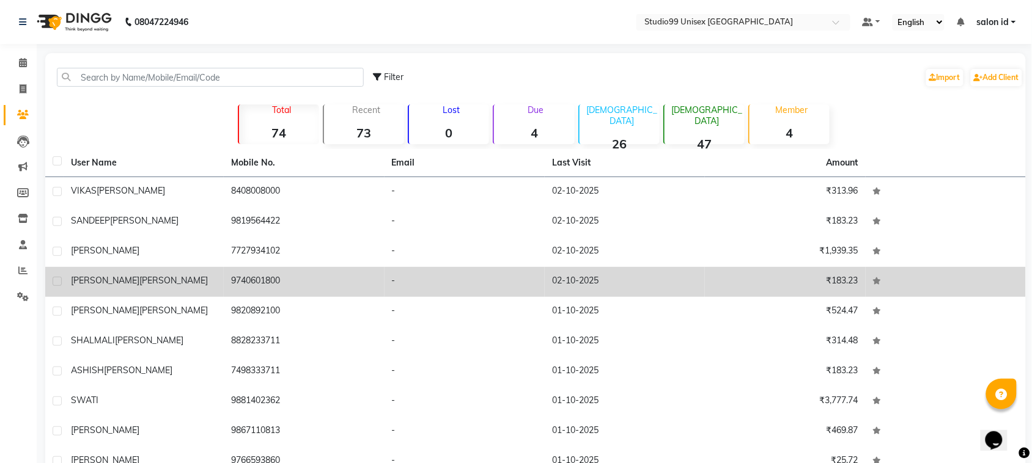
scroll to position [65, 0]
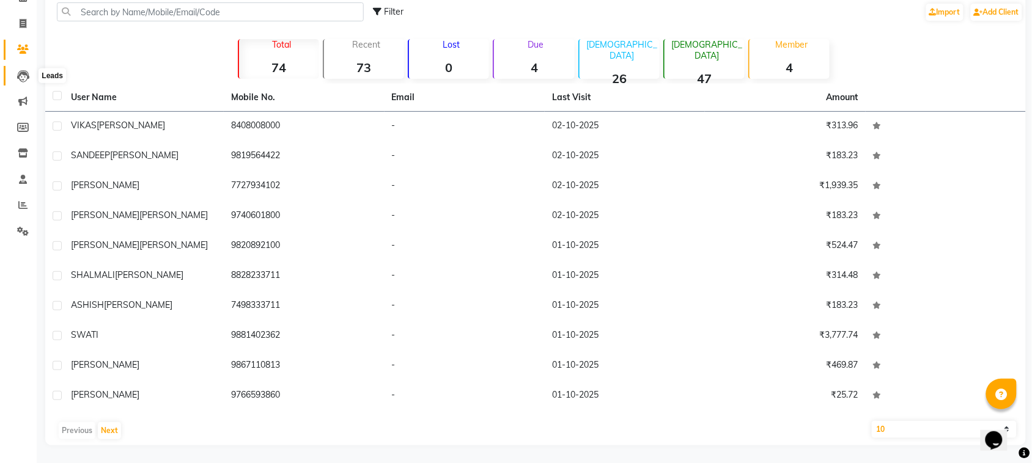
click at [20, 73] on icon at bounding box center [23, 76] width 12 height 12
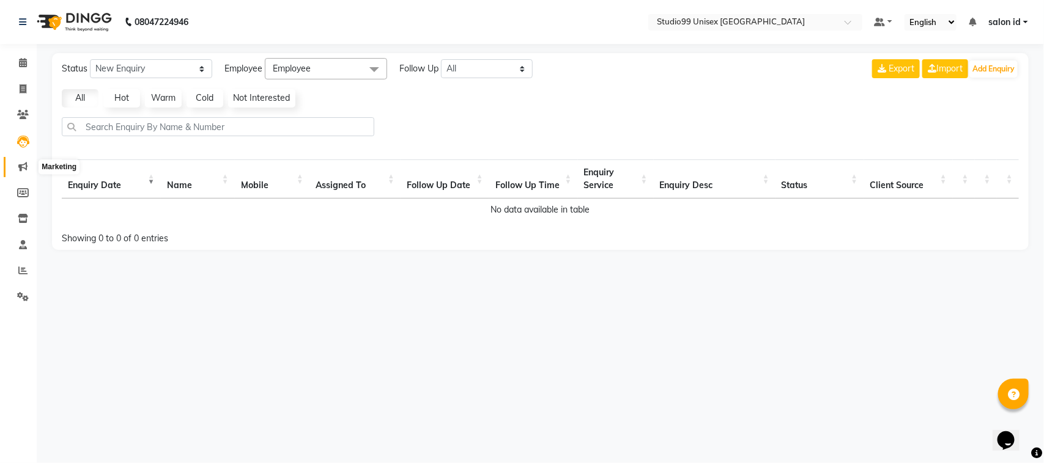
click at [23, 169] on icon at bounding box center [22, 166] width 9 height 9
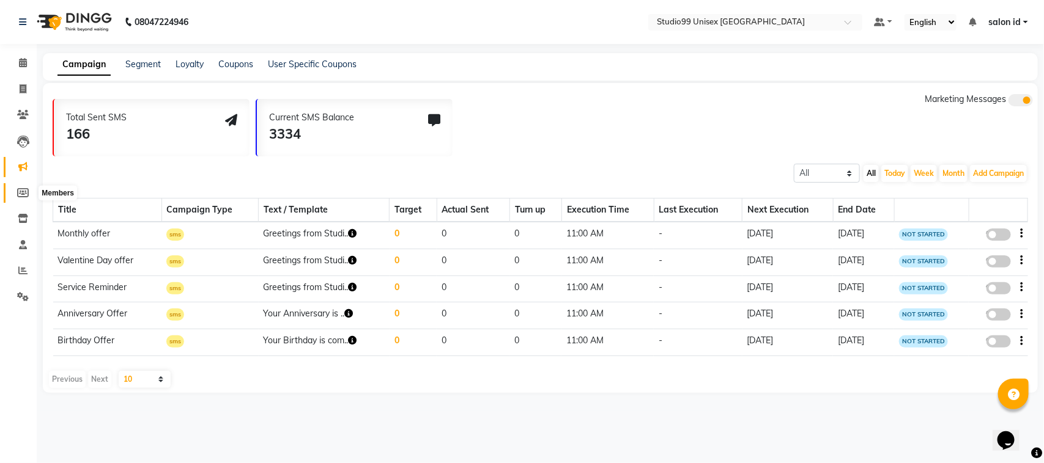
click at [24, 196] on icon at bounding box center [23, 192] width 12 height 9
select select
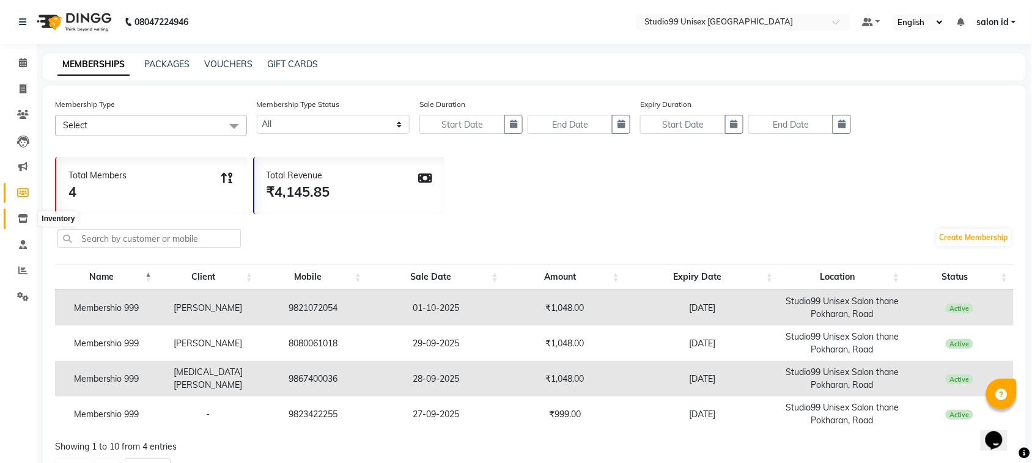
click at [22, 223] on icon at bounding box center [23, 218] width 10 height 9
select select
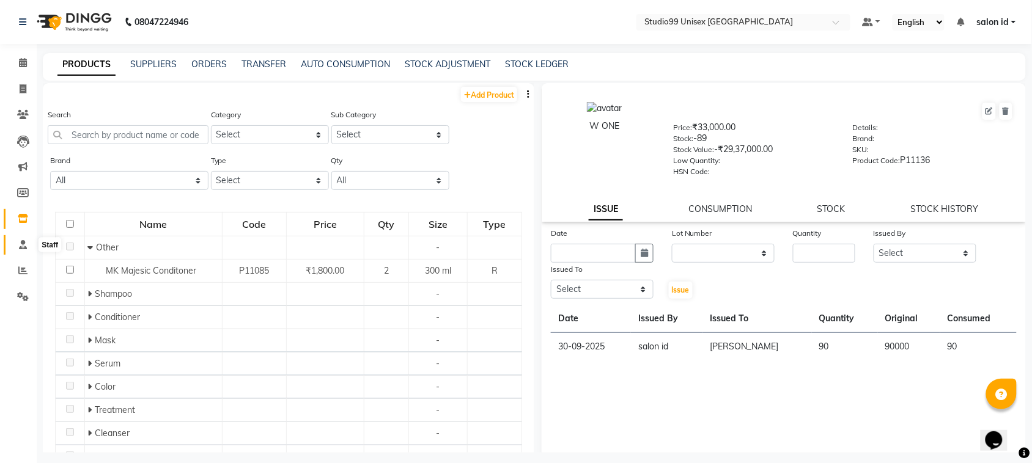
click at [22, 242] on icon at bounding box center [23, 244] width 8 height 9
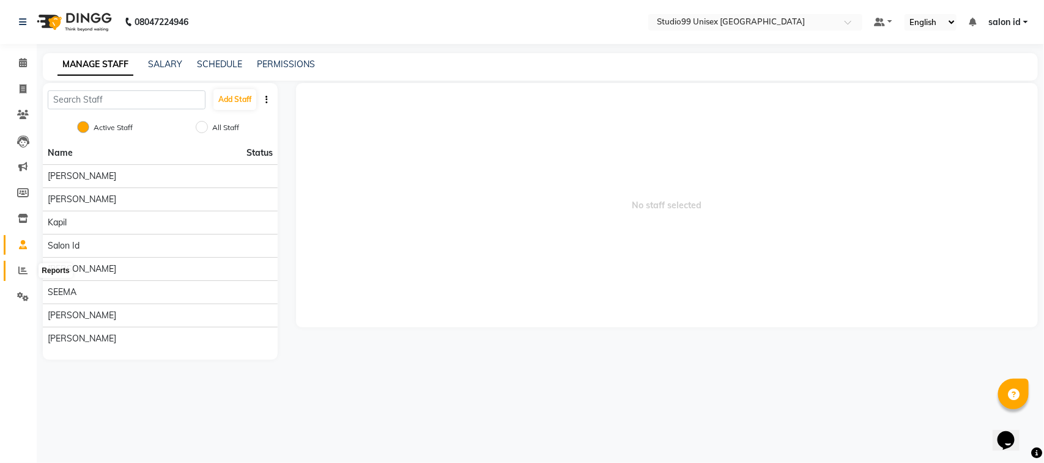
click at [18, 273] on icon at bounding box center [22, 270] width 9 height 9
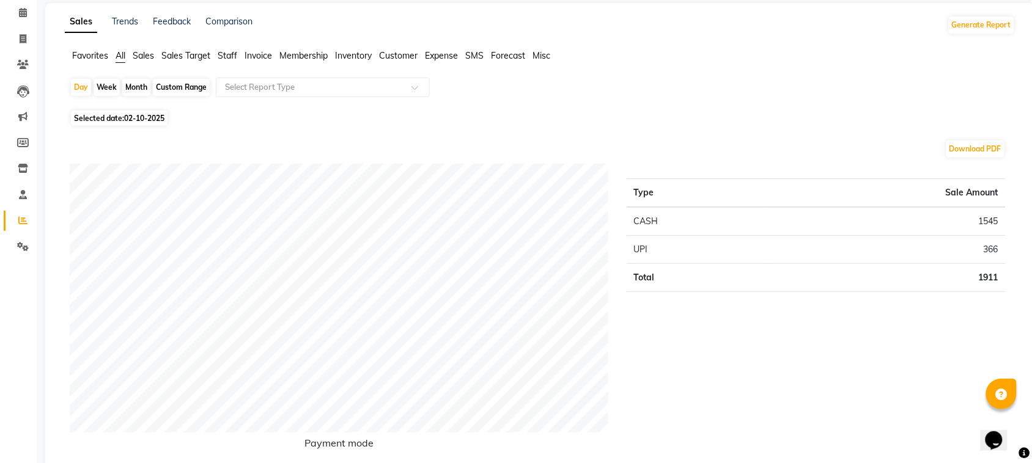
scroll to position [50, 0]
click at [20, 243] on icon at bounding box center [23, 247] width 12 height 9
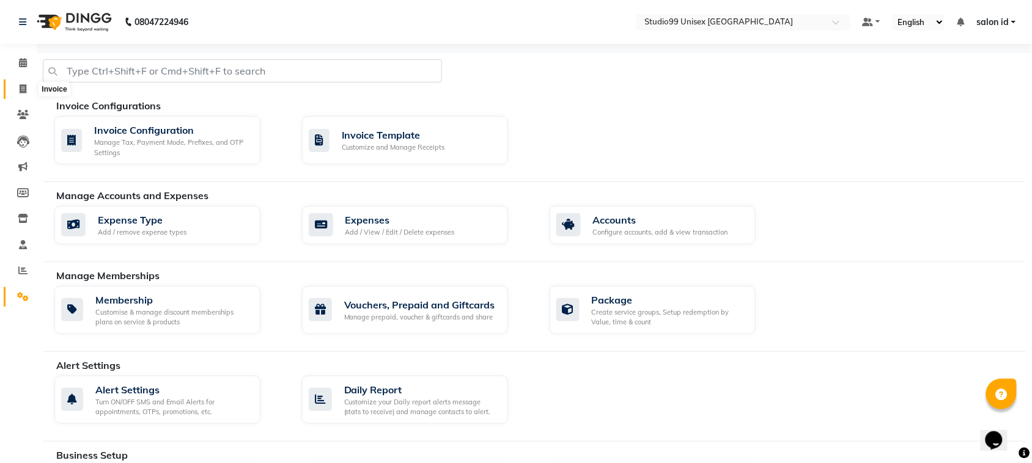
click at [20, 87] on icon at bounding box center [23, 88] width 7 height 9
select select "service"
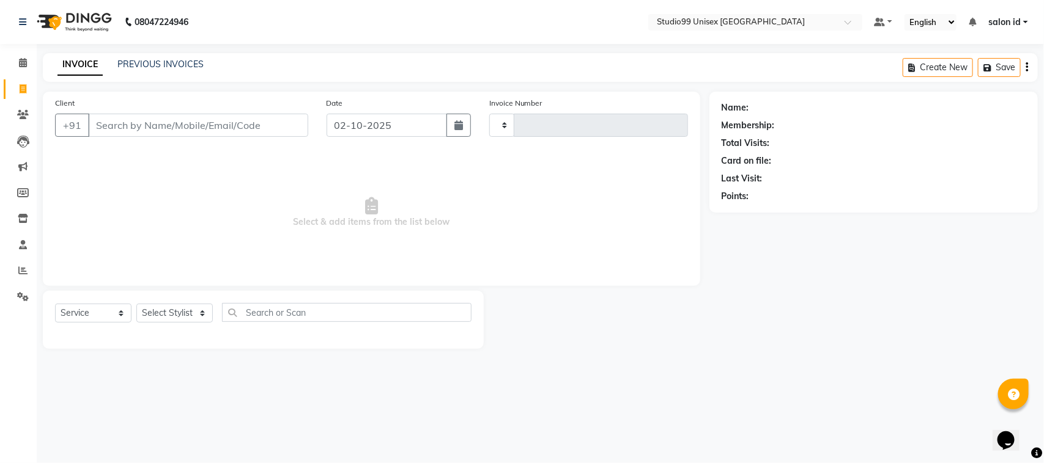
type input "0086"
select select "9023"
click at [135, 62] on link "PREVIOUS INVOICES" at bounding box center [160, 64] width 86 height 11
